Goal: Navigation & Orientation: Find specific page/section

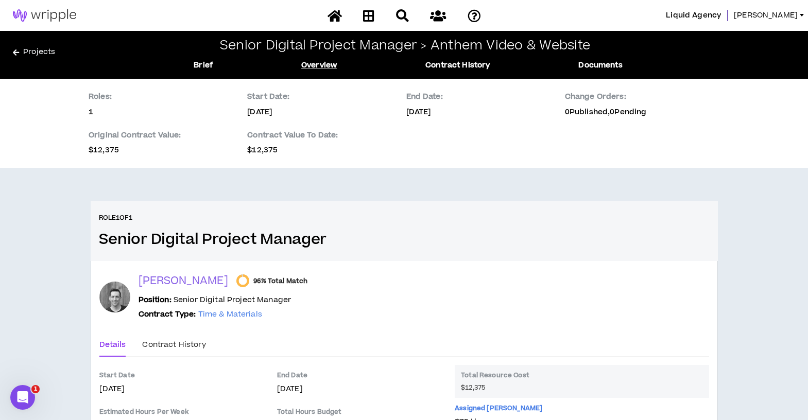
click at [378, 15] on div at bounding box center [404, 16] width 180 height 18
click at [373, 15] on icon at bounding box center [368, 15] width 11 height 13
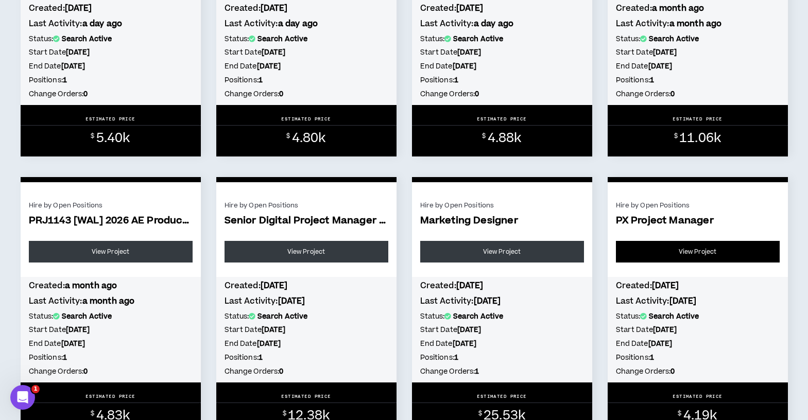
scroll to position [309, 0]
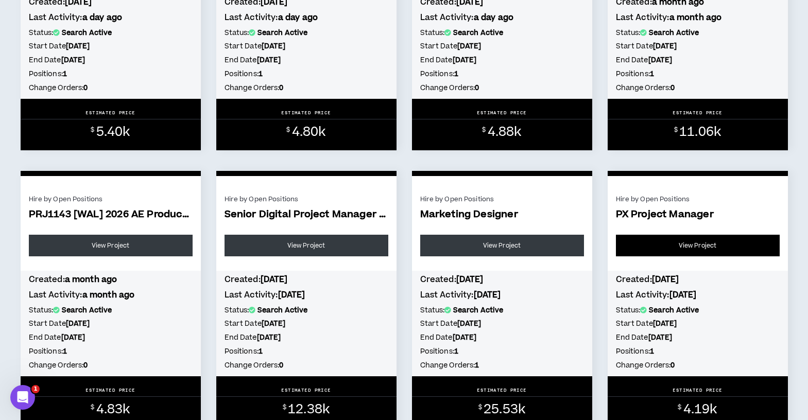
click at [706, 252] on link "View Project" at bounding box center [698, 246] width 164 height 22
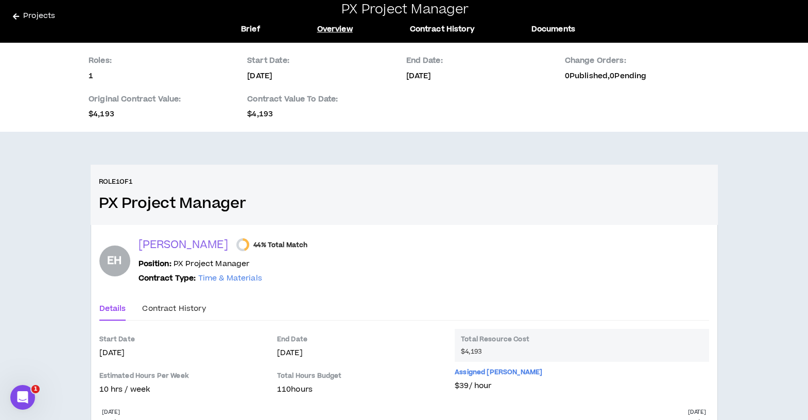
scroll to position [30, 0]
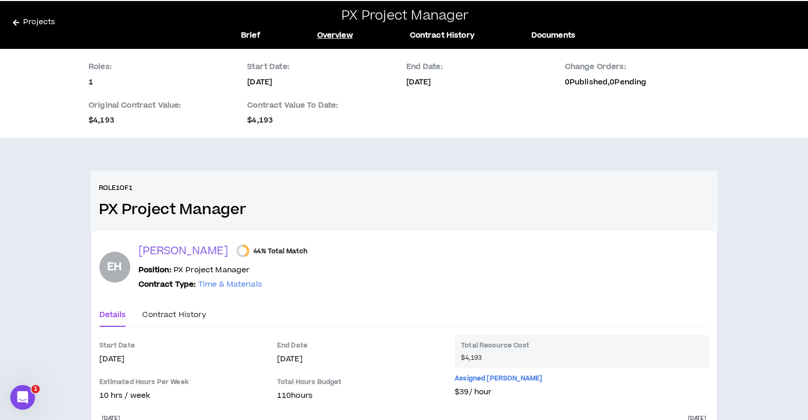
click at [41, 24] on link "Projects" at bounding box center [115, 24] width 204 height 16
